Goal: Task Accomplishment & Management: Manage account settings

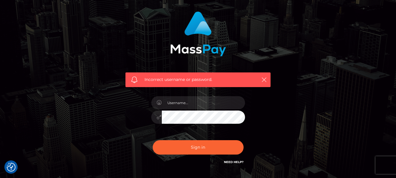
scroll to position [37, 0]
click at [214, 105] on input "text" at bounding box center [203, 102] width 83 height 13
type input "[EMAIL_ADDRESS][DOMAIN_NAME]"
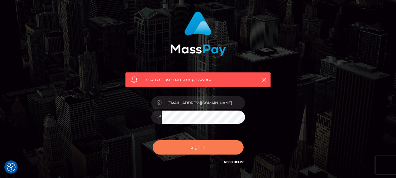
click at [193, 150] on button "Sign in" at bounding box center [198, 147] width 91 height 14
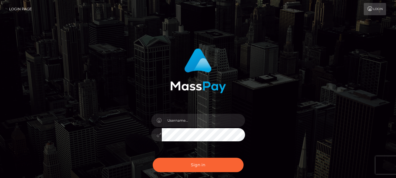
click at [376, 6] on link "Login" at bounding box center [375, 9] width 22 height 12
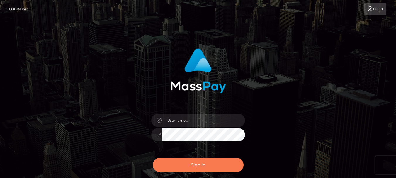
type input "[EMAIL_ADDRESS][DOMAIN_NAME]"
click at [193, 165] on button "Sign in" at bounding box center [198, 165] width 91 height 14
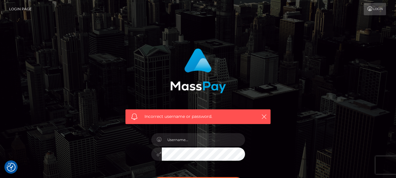
click at [21, 10] on link "Login Page" at bounding box center [20, 9] width 23 height 12
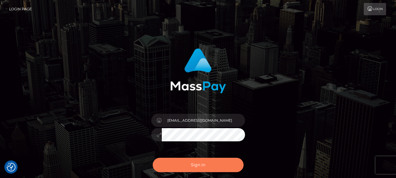
click at [189, 162] on button "Sign in" at bounding box center [198, 165] width 91 height 14
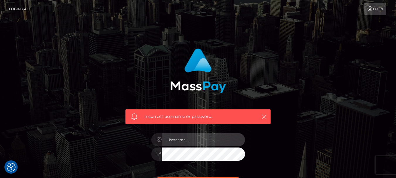
click at [188, 135] on input "text" at bounding box center [203, 139] width 83 height 13
click at [182, 143] on input "text" at bounding box center [203, 139] width 83 height 13
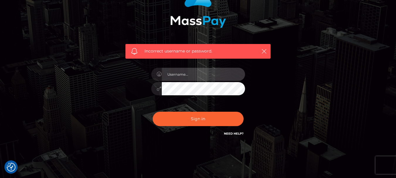
scroll to position [65, 0]
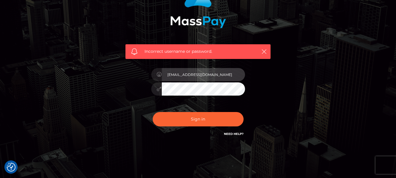
type input "[EMAIL_ADDRESS][DOMAIN_NAME]"
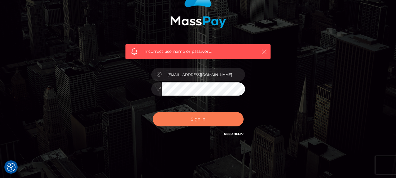
click at [166, 116] on button "Sign in" at bounding box center [198, 119] width 91 height 14
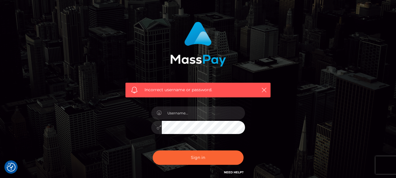
scroll to position [56, 0]
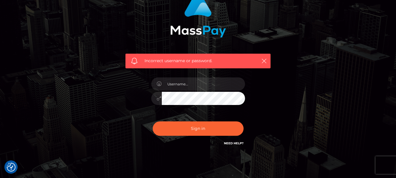
click at [236, 143] on link "Need Help?" at bounding box center [234, 143] width 20 height 4
click at [231, 141] on link "Need Help?" at bounding box center [234, 143] width 20 height 4
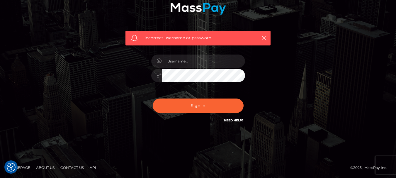
scroll to position [78, 0]
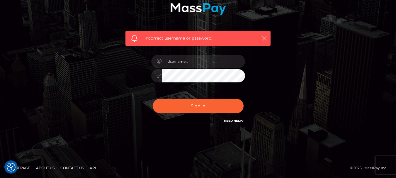
click at [231, 119] on link "Need Help?" at bounding box center [234, 121] width 20 height 4
click at [234, 120] on link "Need Help?" at bounding box center [234, 121] width 20 height 4
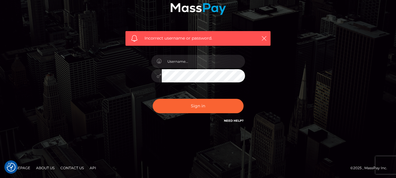
click at [234, 120] on link "Need Help?" at bounding box center [234, 121] width 20 height 4
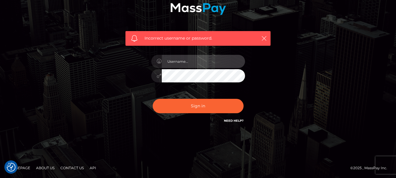
click at [190, 66] on input "text" at bounding box center [203, 61] width 83 height 13
